Goal: Information Seeking & Learning: Learn about a topic

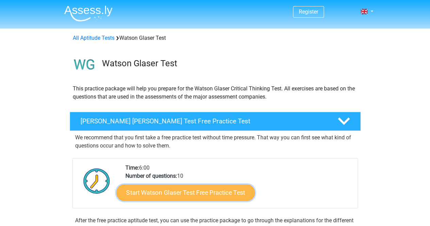
click at [198, 193] on link "Start Watson Glaser Test Free Practice Test" at bounding box center [185, 193] width 138 height 16
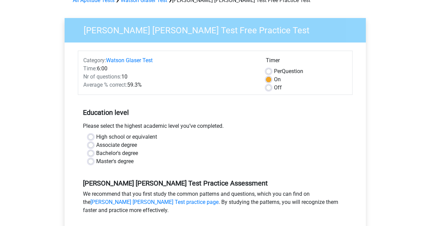
scroll to position [38, 0]
click at [116, 163] on label "Master's degree" at bounding box center [114, 161] width 37 height 8
click at [94, 163] on input "Master's degree" at bounding box center [90, 160] width 5 height 7
radio input "true"
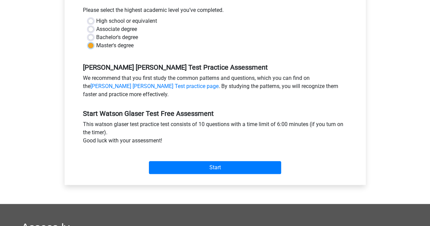
scroll to position [156, 0]
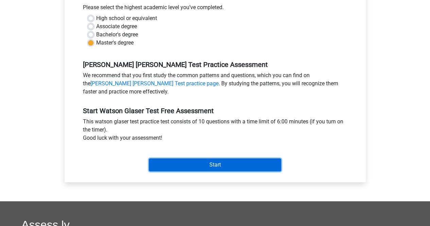
click at [204, 161] on input "Start" at bounding box center [215, 164] width 132 height 13
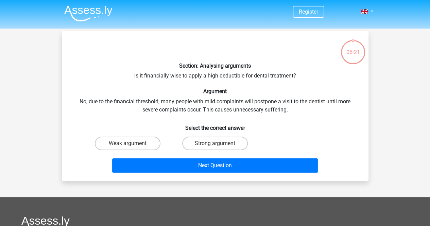
click at [219, 146] on input "Strong argument" at bounding box center [217, 146] width 4 height 4
radio input "true"
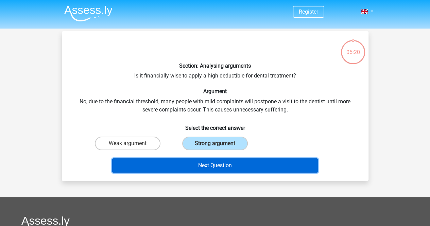
click at [210, 165] on button "Next Question" at bounding box center [215, 165] width 206 height 14
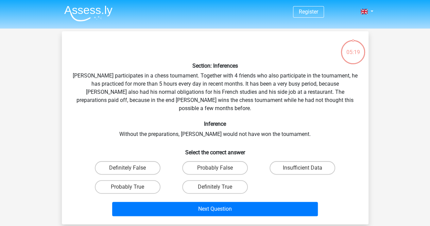
scroll to position [31, 0]
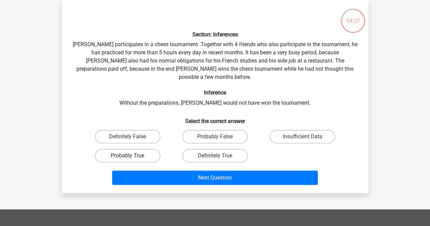
click at [142, 149] on label "Probably True" at bounding box center [128, 156] width 66 height 14
click at [132, 156] on input "Probably True" at bounding box center [130, 158] width 4 height 4
radio input "true"
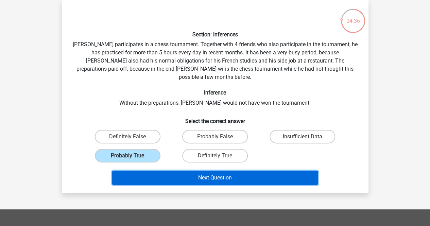
click at [170, 171] on button "Next Question" at bounding box center [215, 178] width 206 height 14
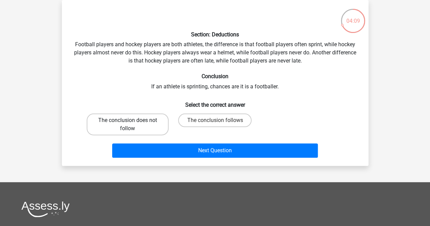
click at [138, 123] on label "The conclusion does not follow" at bounding box center [128, 125] width 82 height 22
click at [132, 123] on input "The conclusion does not follow" at bounding box center [130, 122] width 4 height 4
radio input "true"
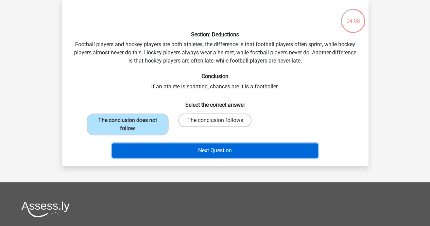
click at [175, 154] on button "Next Question" at bounding box center [215, 151] width 206 height 14
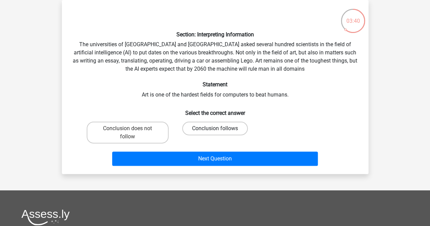
click at [233, 128] on label "Conclusion follows" at bounding box center [215, 129] width 66 height 14
click at [219, 129] on input "Conclusion follows" at bounding box center [217, 131] width 4 height 4
radio input "true"
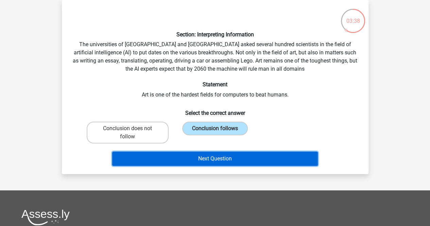
click at [218, 153] on button "Next Question" at bounding box center [215, 159] width 206 height 14
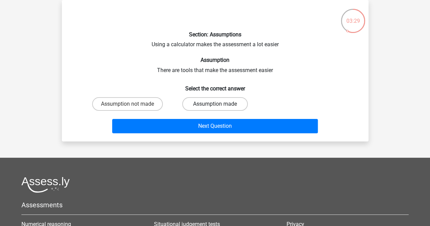
click at [228, 107] on label "Assumption made" at bounding box center [215, 104] width 66 height 14
click at [219, 107] on input "Assumption made" at bounding box center [217, 106] width 4 height 4
radio input "true"
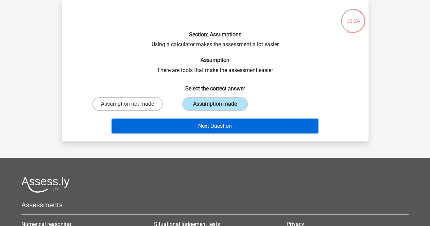
click at [202, 121] on button "Next Question" at bounding box center [215, 126] width 206 height 14
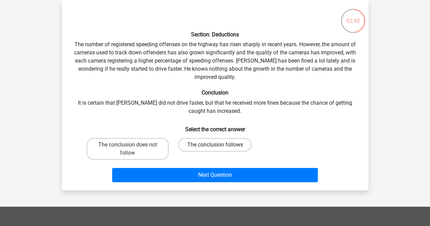
click at [205, 147] on label "The conclusion follows" at bounding box center [214, 145] width 73 height 14
click at [215, 147] on input "The conclusion follows" at bounding box center [217, 147] width 4 height 4
radio input "true"
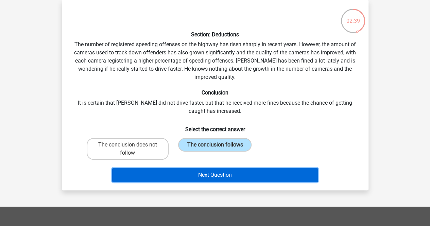
click at [190, 176] on button "Next Question" at bounding box center [215, 175] width 206 height 14
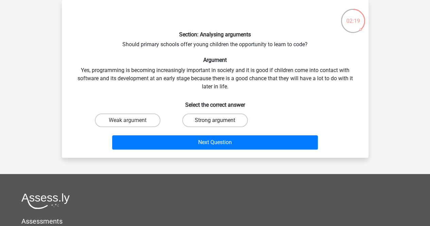
click at [230, 121] on label "Strong argument" at bounding box center [215, 121] width 66 height 14
click at [219, 121] on input "Strong argument" at bounding box center [217, 122] width 4 height 4
radio input "true"
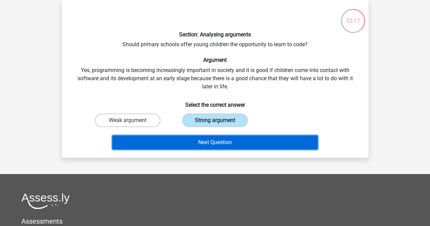
click at [225, 141] on button "Next Question" at bounding box center [215, 142] width 206 height 14
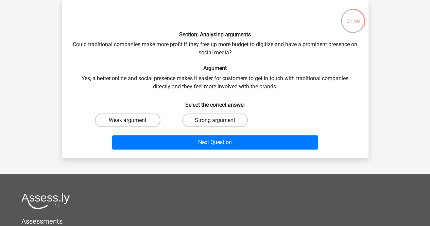
click at [117, 119] on label "Weak argument" at bounding box center [128, 121] width 66 height 14
click at [128, 120] on input "Weak argument" at bounding box center [130, 122] width 4 height 4
radio input "true"
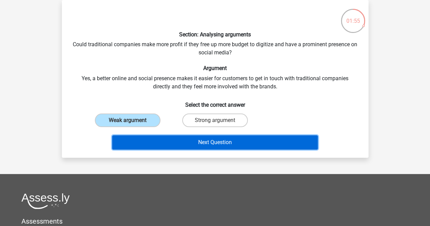
click at [212, 145] on button "Next Question" at bounding box center [215, 142] width 206 height 14
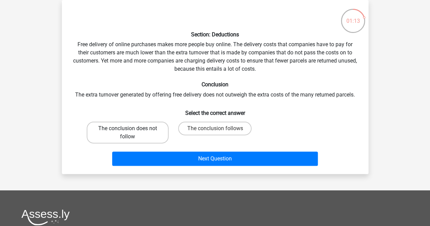
click at [144, 130] on label "The conclusion does not follow" at bounding box center [128, 133] width 82 height 22
click at [132, 130] on input "The conclusion does not follow" at bounding box center [130, 131] width 4 height 4
radio input "true"
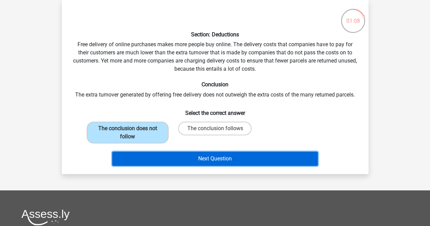
click at [203, 162] on button "Next Question" at bounding box center [215, 159] width 206 height 14
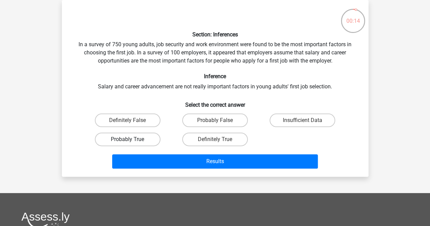
click at [132, 140] on label "Probably True" at bounding box center [128, 140] width 66 height 14
click at [132, 140] on input "Probably True" at bounding box center [130, 141] width 4 height 4
radio input "true"
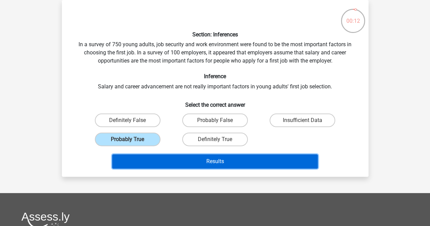
click at [190, 163] on button "Results" at bounding box center [215, 161] width 206 height 14
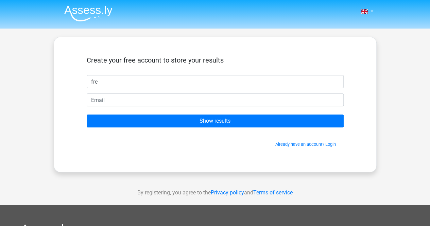
type input "fre"
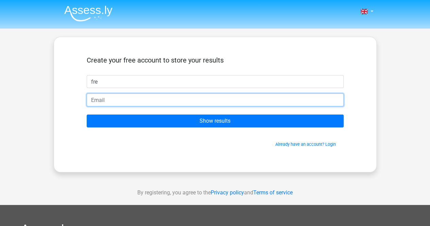
click at [171, 103] on input "email" at bounding box center [215, 100] width 257 height 13
type input "poubelleafred@hotmail.fr"
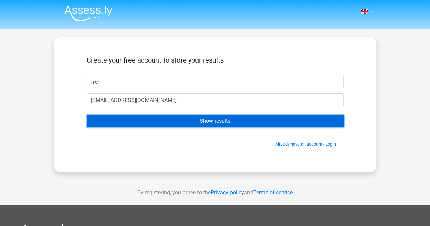
click at [186, 121] on input "Show results" at bounding box center [215, 121] width 257 height 13
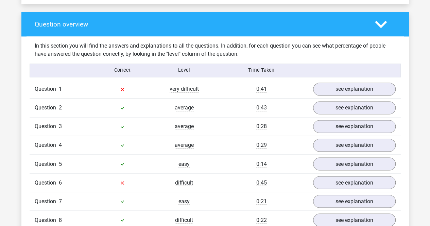
scroll to position [491, 0]
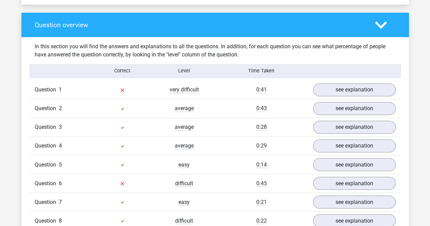
click at [273, 91] on div "0:41" at bounding box center [261, 90] width 93 height 8
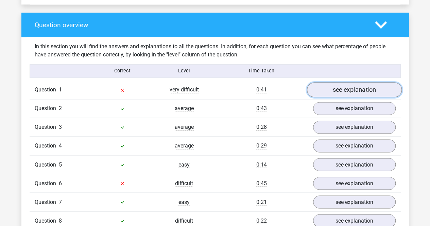
click at [338, 89] on link "see explanation" at bounding box center [354, 89] width 95 height 15
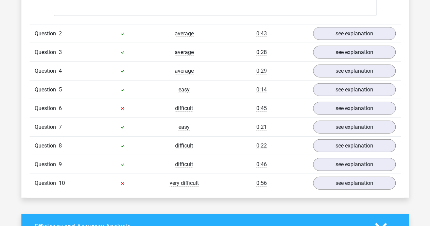
scroll to position [753, 0]
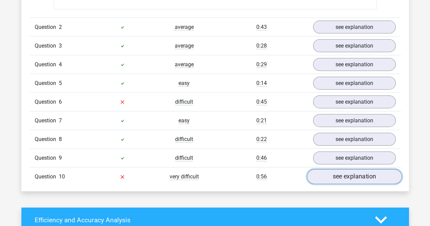
click at [327, 176] on link "see explanation" at bounding box center [354, 176] width 95 height 15
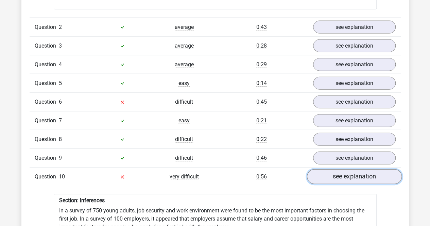
click at [327, 176] on link "see explanation" at bounding box center [354, 176] width 95 height 15
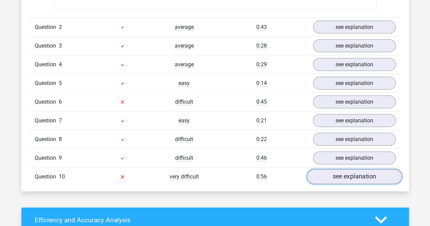
click at [327, 176] on link "see explanation" at bounding box center [354, 176] width 95 height 15
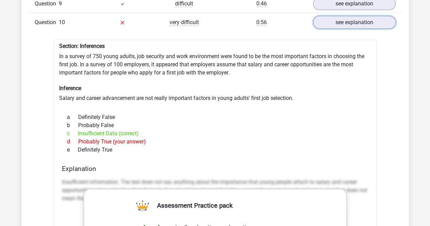
scroll to position [898, 0]
